Goal: Information Seeking & Learning: Learn about a topic

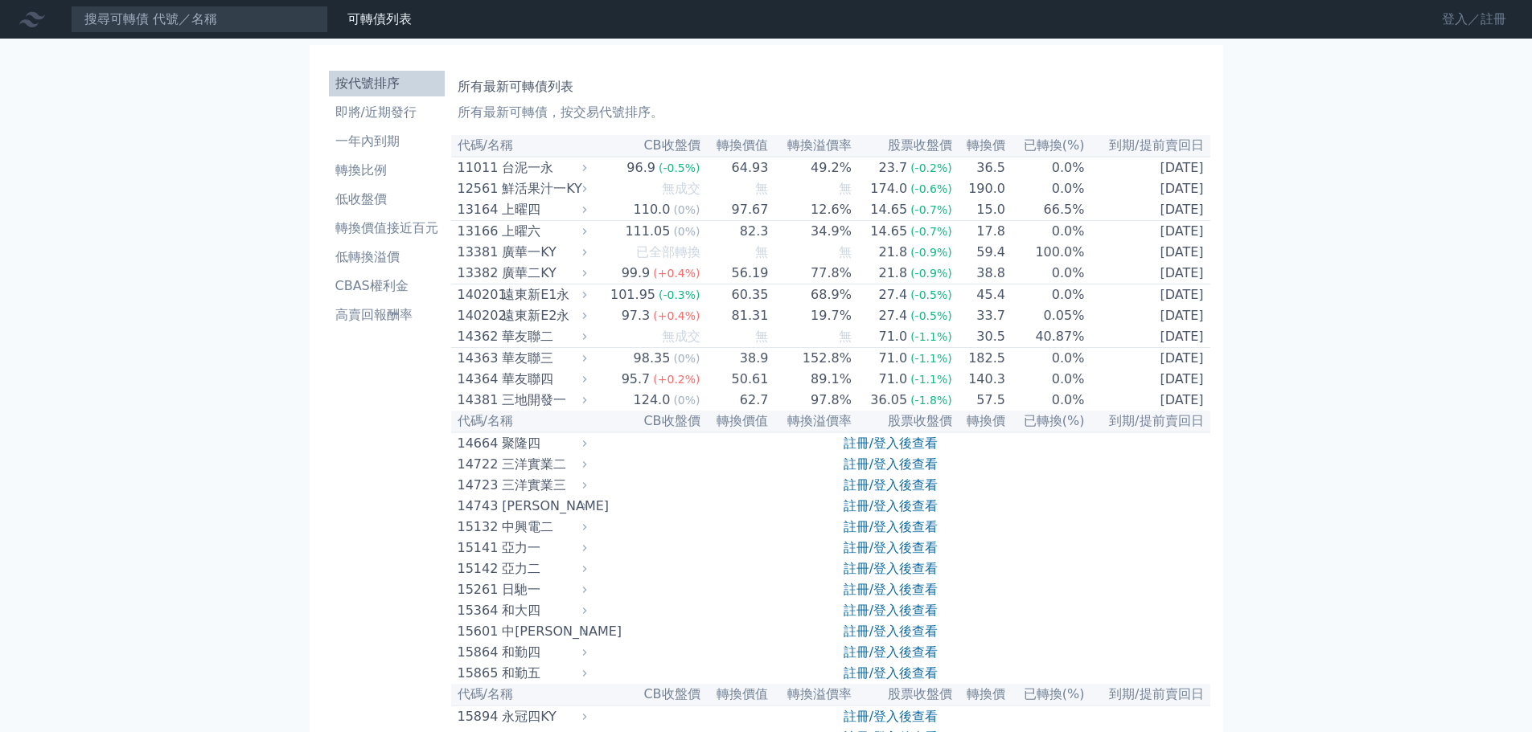
click at [1462, 14] on link "登入／註冊" at bounding box center [1474, 19] width 90 height 26
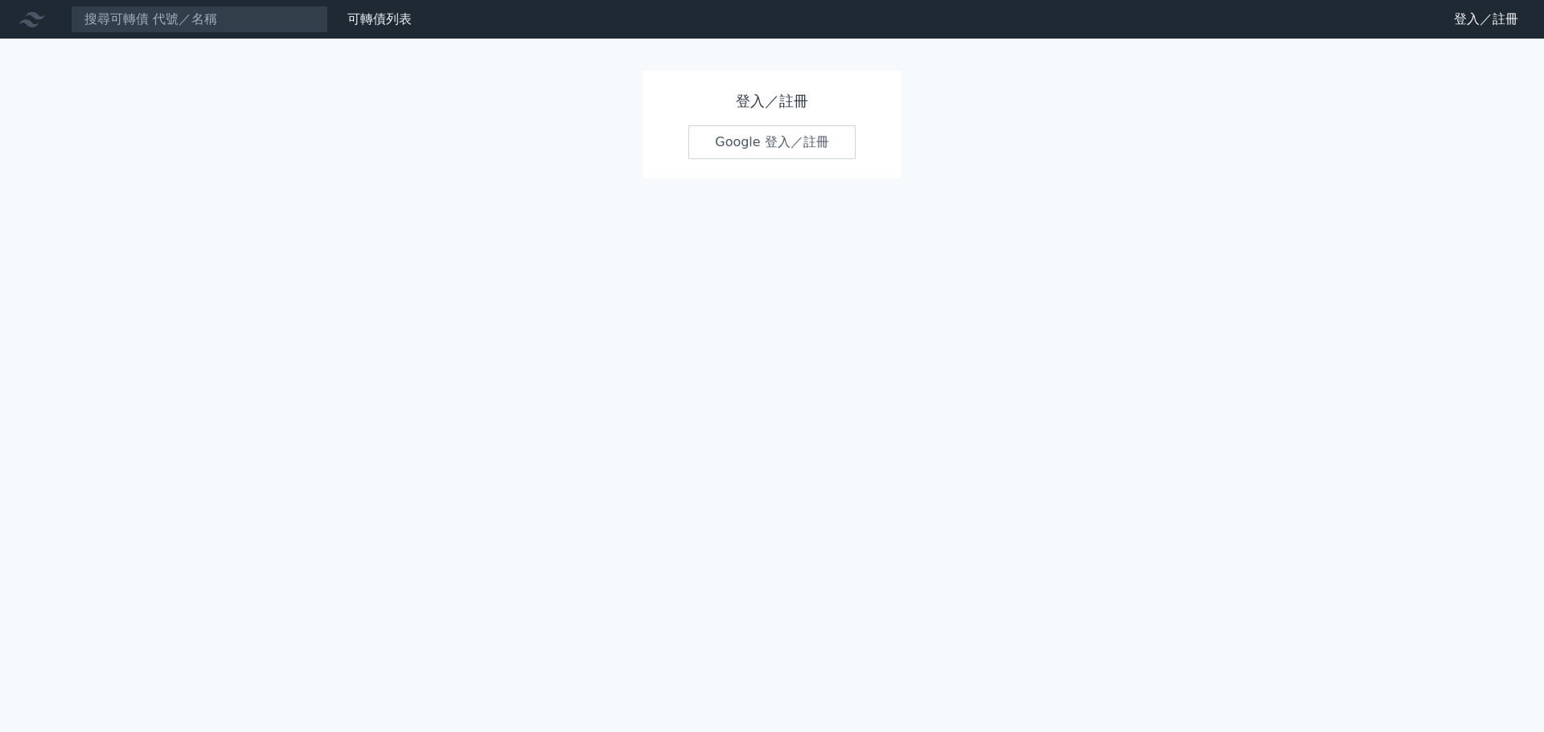
click at [811, 148] on link "Google 登入／註冊" at bounding box center [771, 142] width 167 height 34
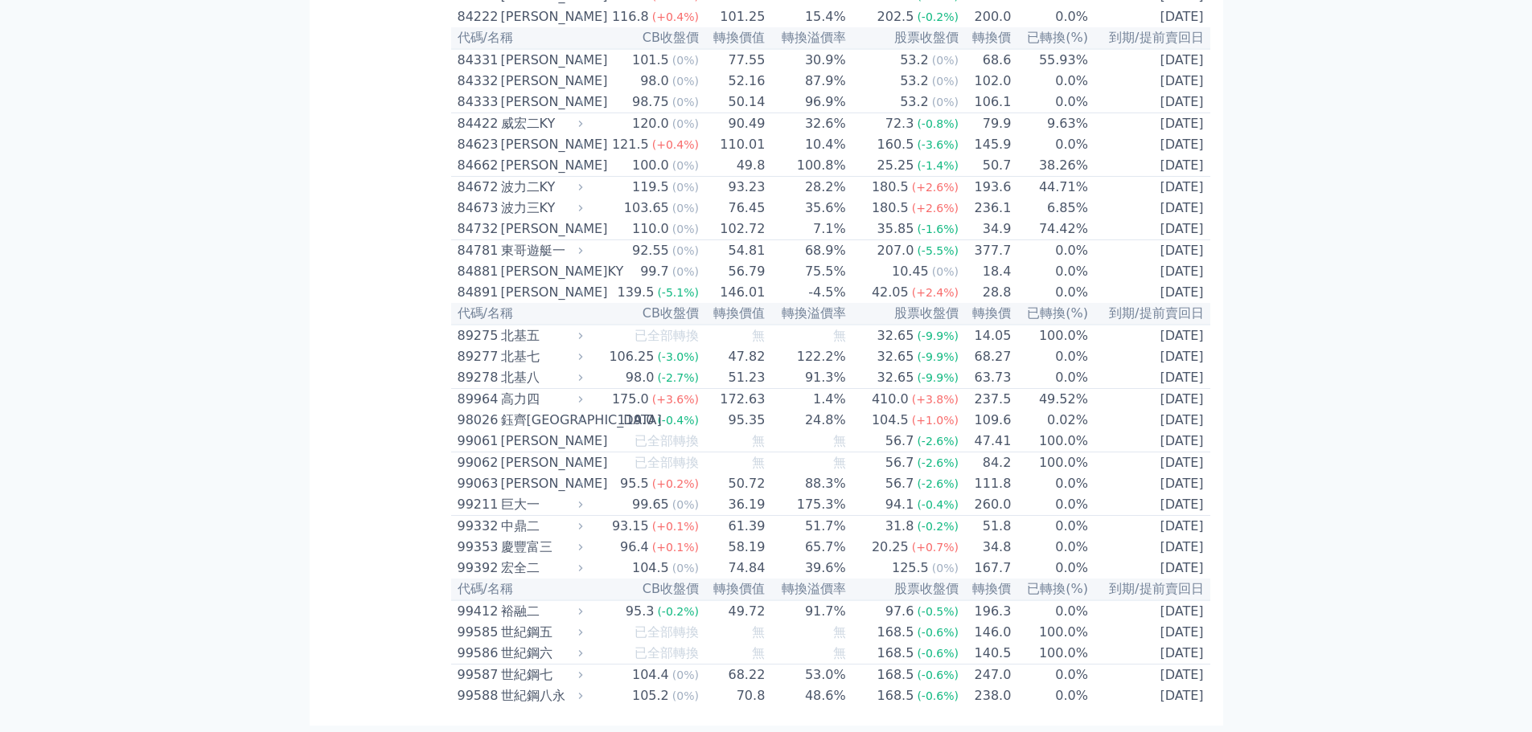
scroll to position [8745, 0]
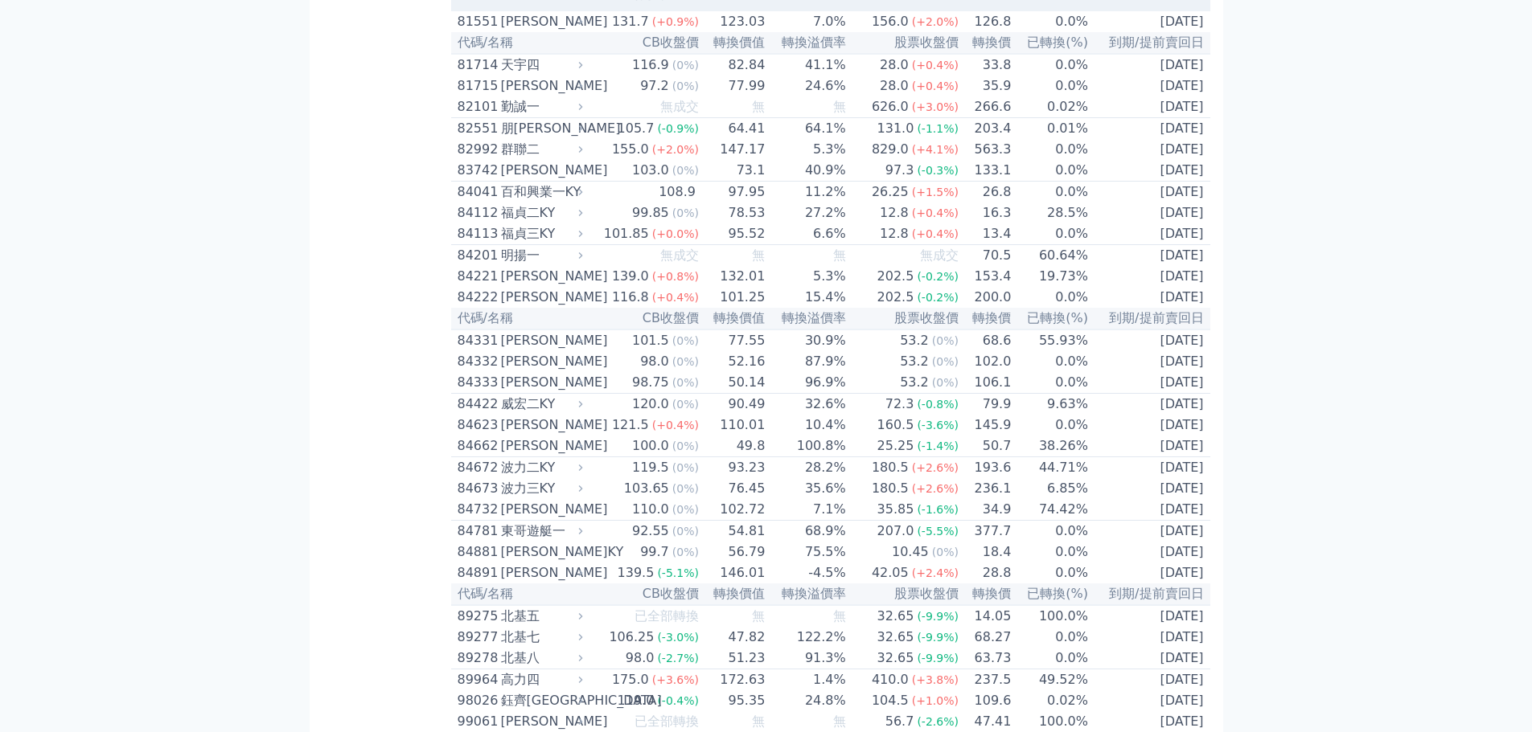
scroll to position [8906, 0]
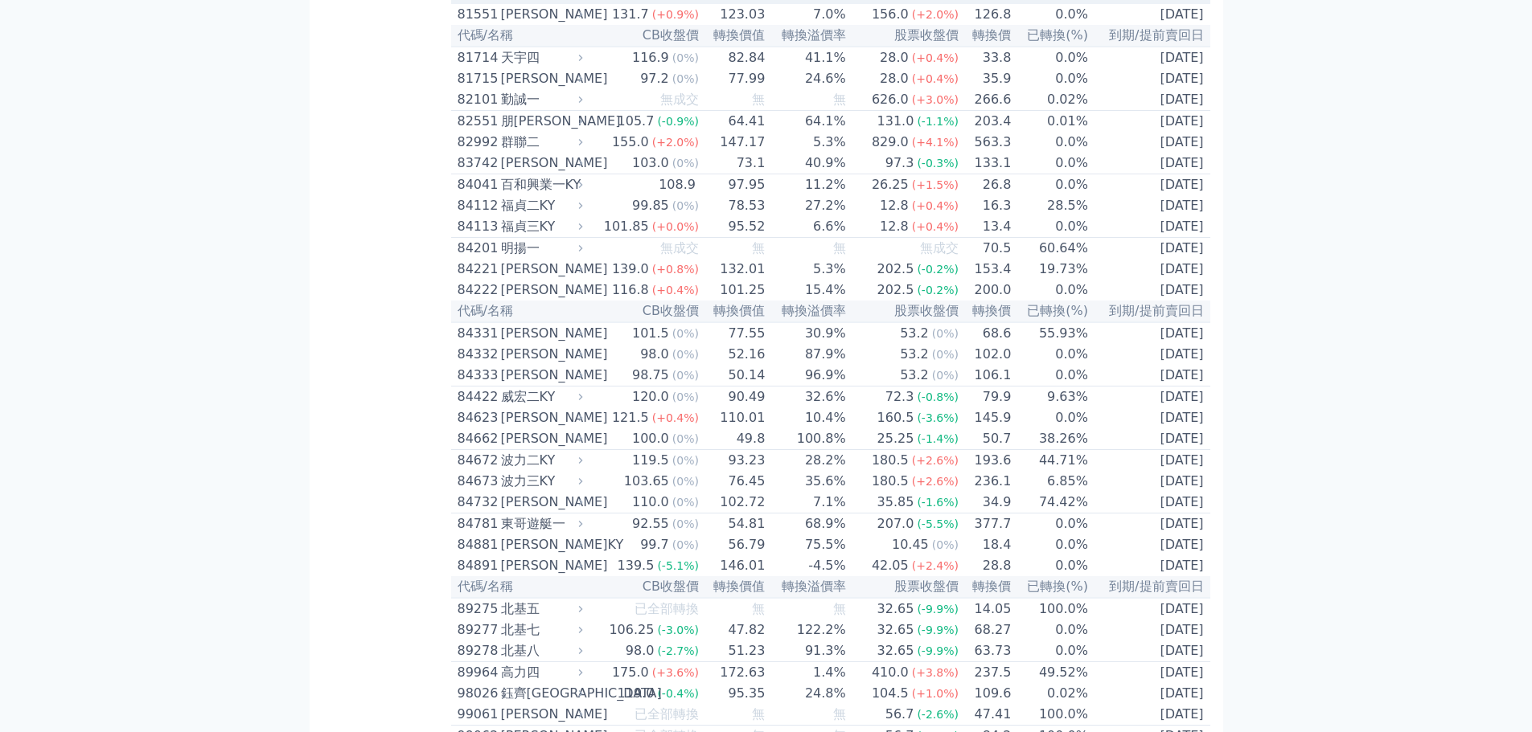
drag, startPoint x: 679, startPoint y: 467, endPoint x: 718, endPoint y: 462, distance: 38.9
drag, startPoint x: 681, startPoint y: 570, endPoint x: 735, endPoint y: 566, distance: 54.0
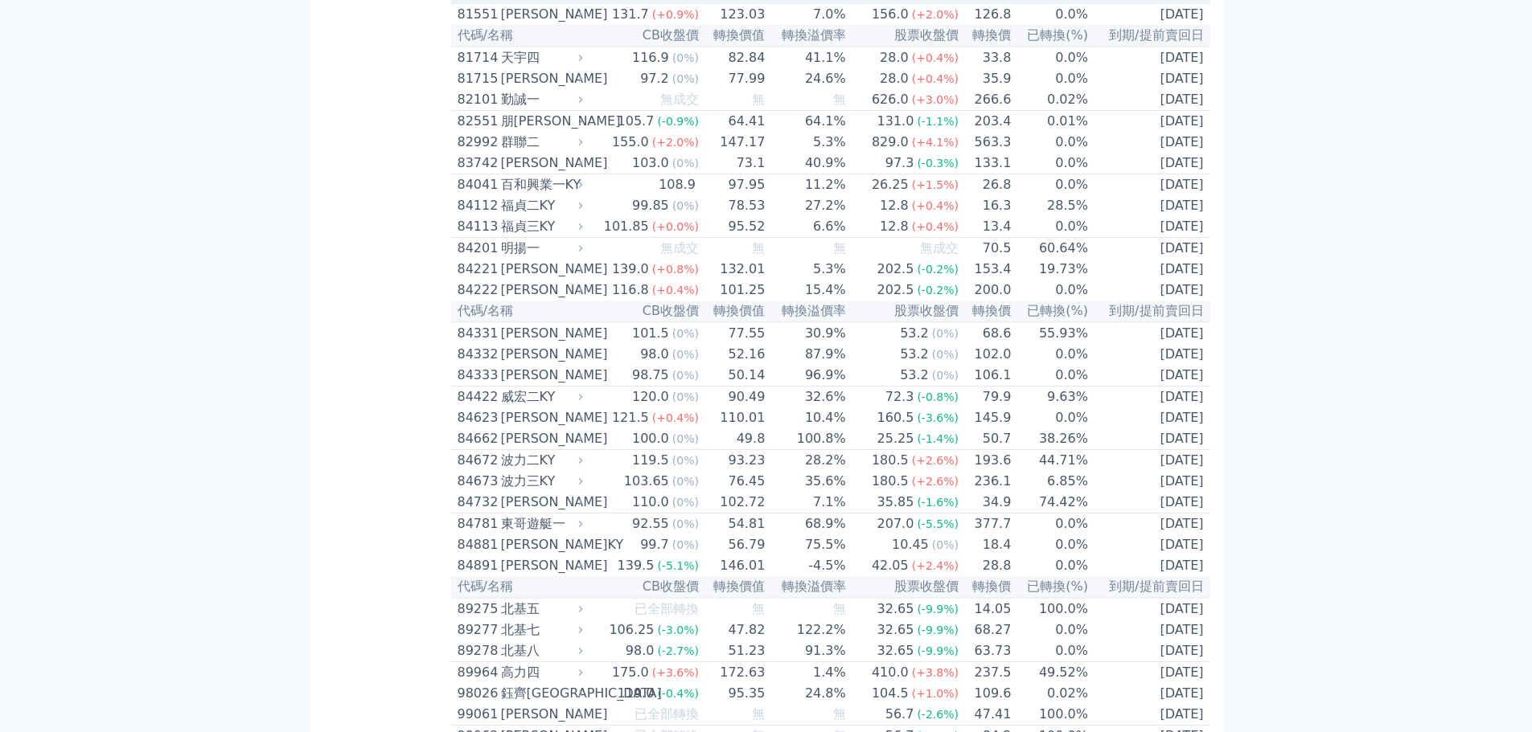
drag, startPoint x: 1032, startPoint y: 442, endPoint x: 1109, endPoint y: 434, distance: 76.8
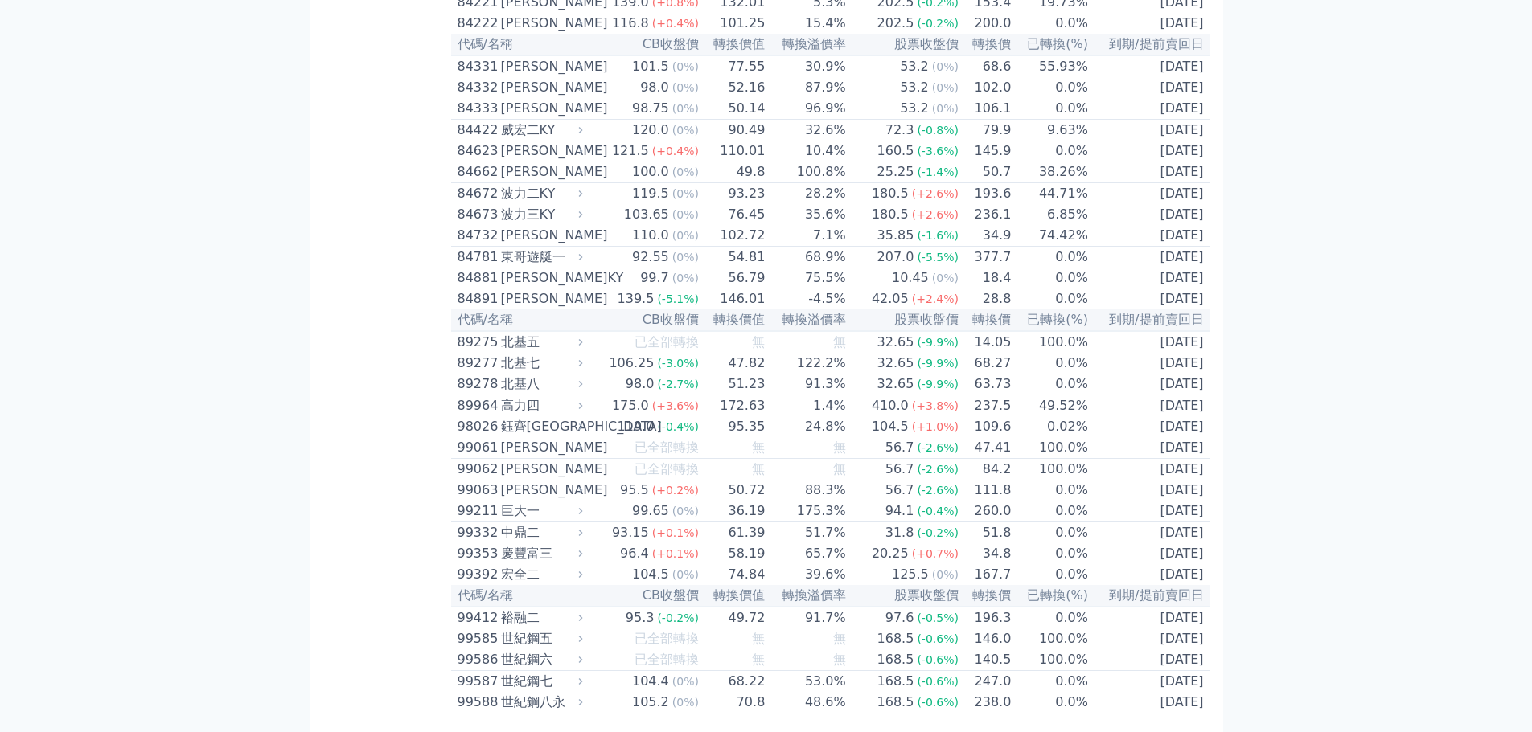
scroll to position [9228, 0]
